Goal: Task Accomplishment & Management: Manage account settings

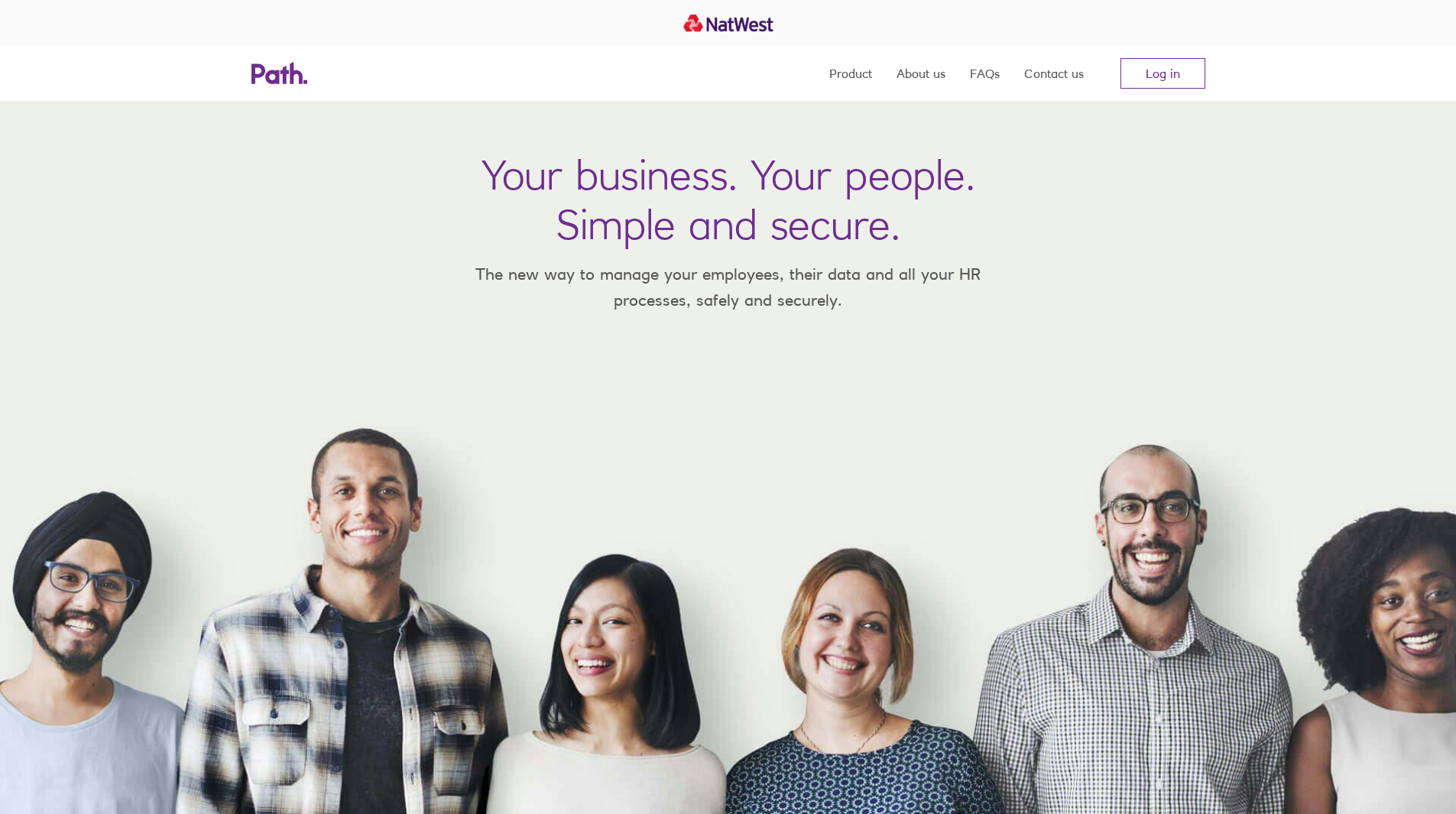
click at [1165, 69] on link "Log in" at bounding box center [1163, 73] width 85 height 30
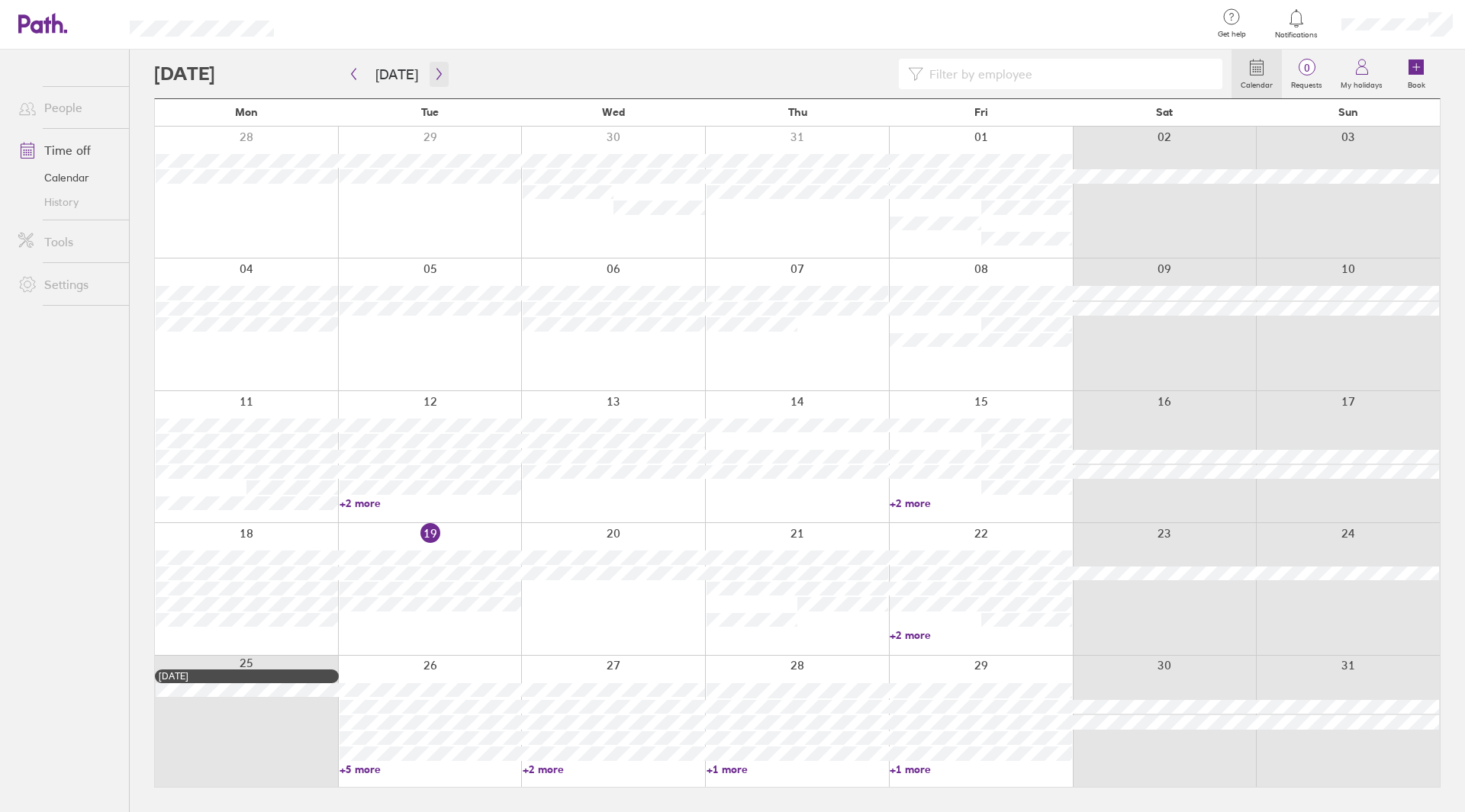
click at [434, 74] on icon "button" at bounding box center [439, 74] width 12 height 12
